Goal: Check status: Check status

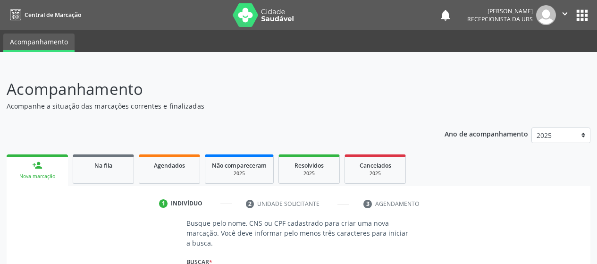
scroll to position [123, 0]
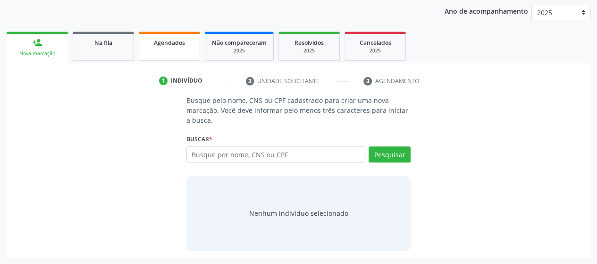
click at [177, 47] on link "Agendados" at bounding box center [169, 46] width 61 height 29
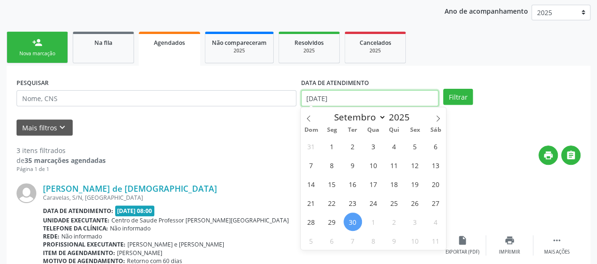
click at [347, 95] on input "[DATE]" at bounding box center [369, 98] width 137 height 16
click at [310, 117] on icon at bounding box center [308, 118] width 7 height 7
select select "6"
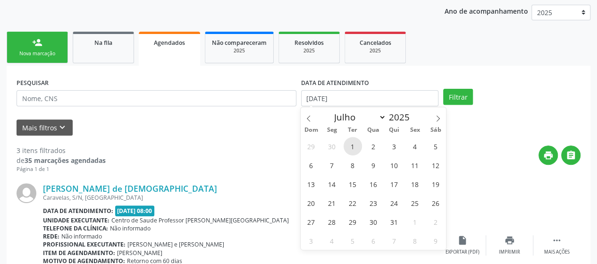
click at [358, 145] on span "1" at bounding box center [353, 146] width 18 height 18
type input "[DATE]"
click at [375, 95] on input "[DATE]" at bounding box center [369, 98] width 137 height 16
click at [437, 118] on icon at bounding box center [438, 118] width 7 height 7
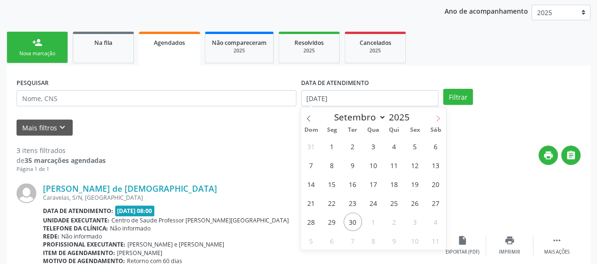
click at [437, 118] on icon at bounding box center [438, 118] width 7 height 7
select select "9"
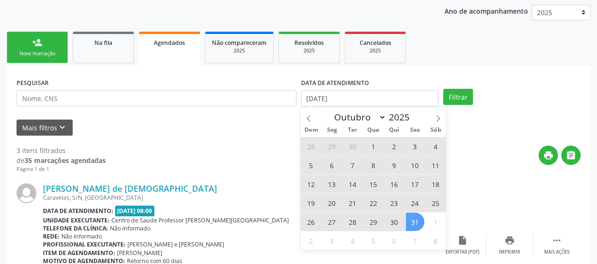
click at [410, 218] on span "31" at bounding box center [415, 221] width 18 height 18
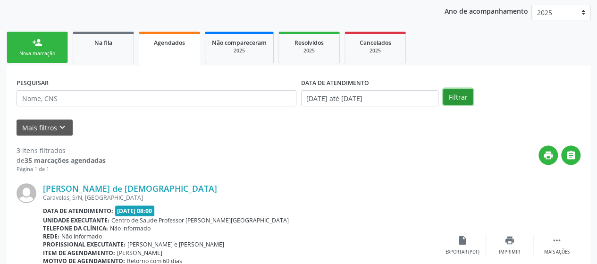
click at [451, 89] on button "Filtrar" at bounding box center [458, 97] width 30 height 16
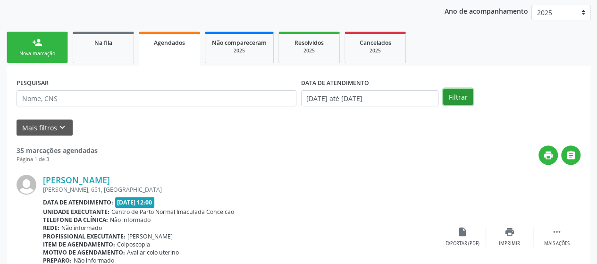
click at [451, 95] on button "Filtrar" at bounding box center [458, 97] width 30 height 16
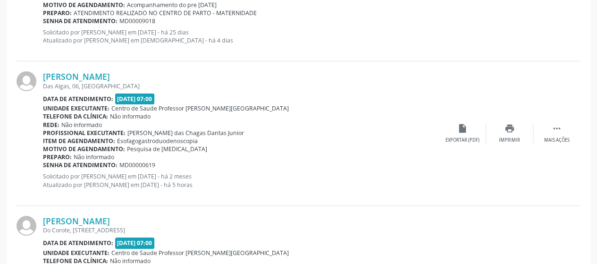
scroll to position [1658, 0]
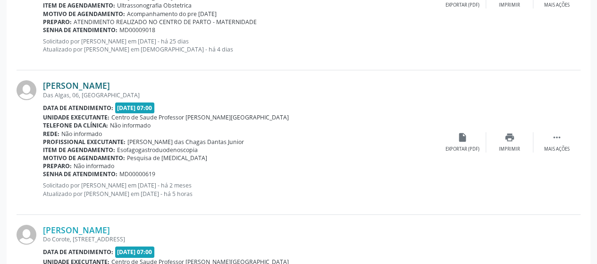
click at [87, 83] on link "[PERSON_NAME]" at bounding box center [76, 85] width 67 height 10
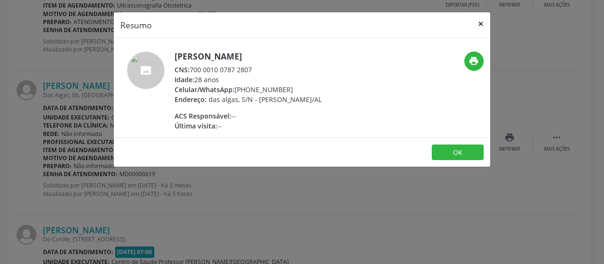
click at [482, 23] on button "×" at bounding box center [480, 23] width 19 height 23
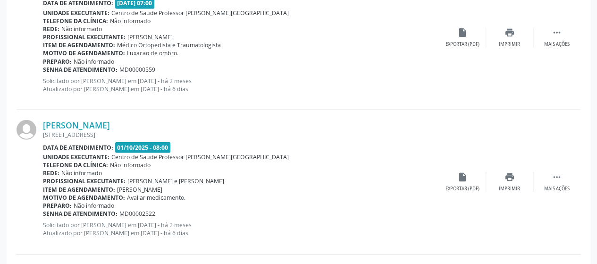
scroll to position [1139, 0]
